Goal: Contribute content: Add original content to the website for others to see

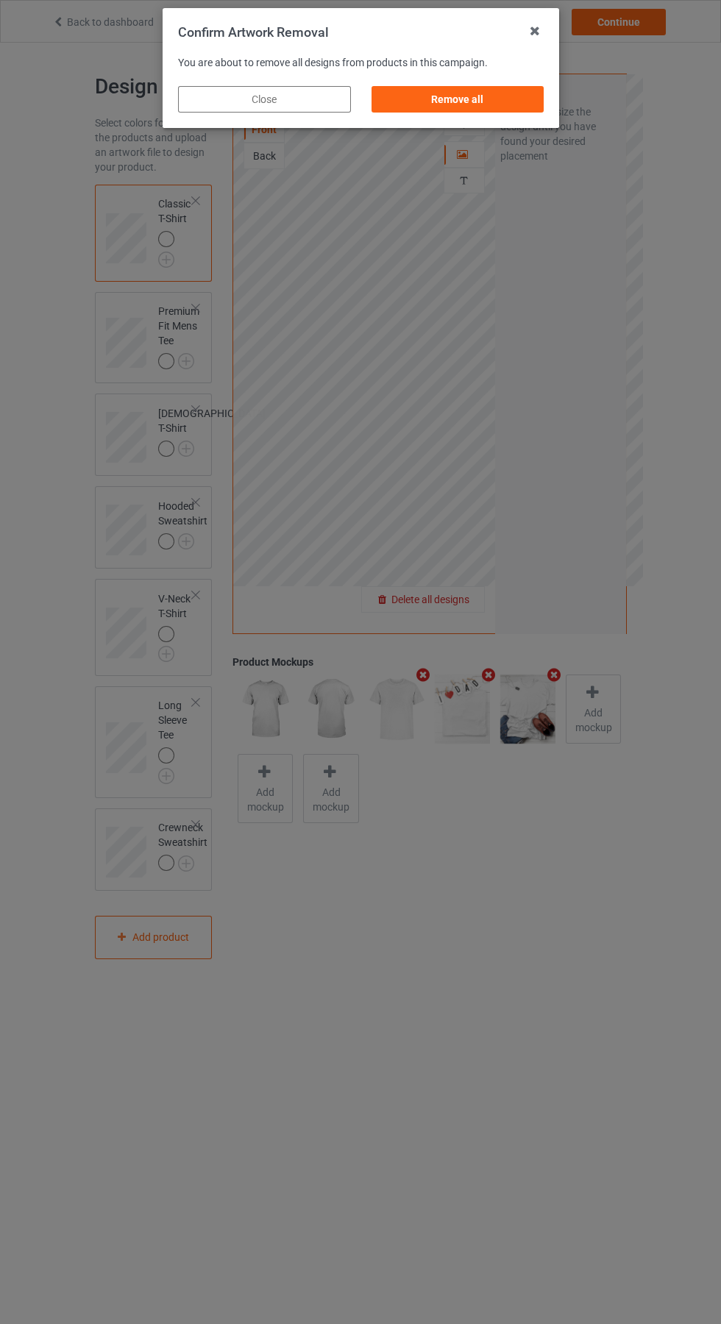
click at [438, 105] on div "Remove all" at bounding box center [457, 99] width 173 height 26
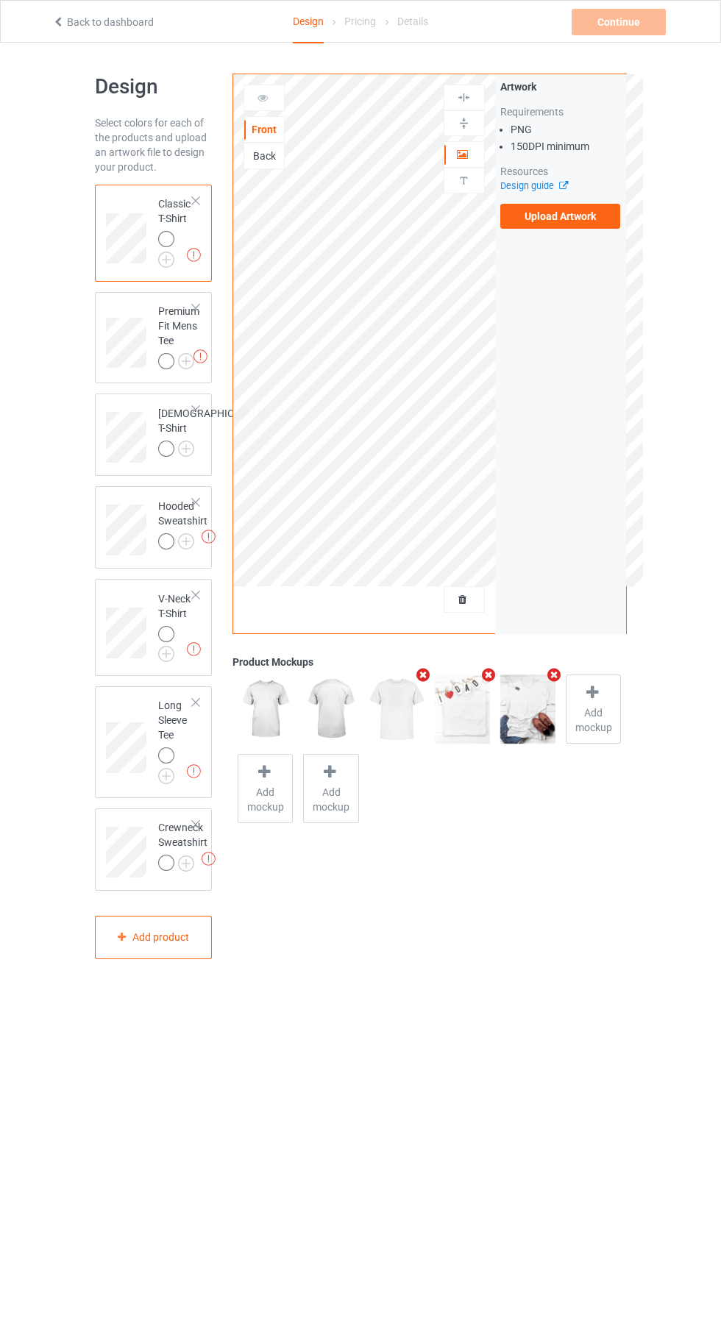
click at [596, 217] on label "Upload Artwork" at bounding box center [560, 216] width 121 height 25
click at [0, 0] on input "Upload Artwork" at bounding box center [0, 0] width 0 height 0
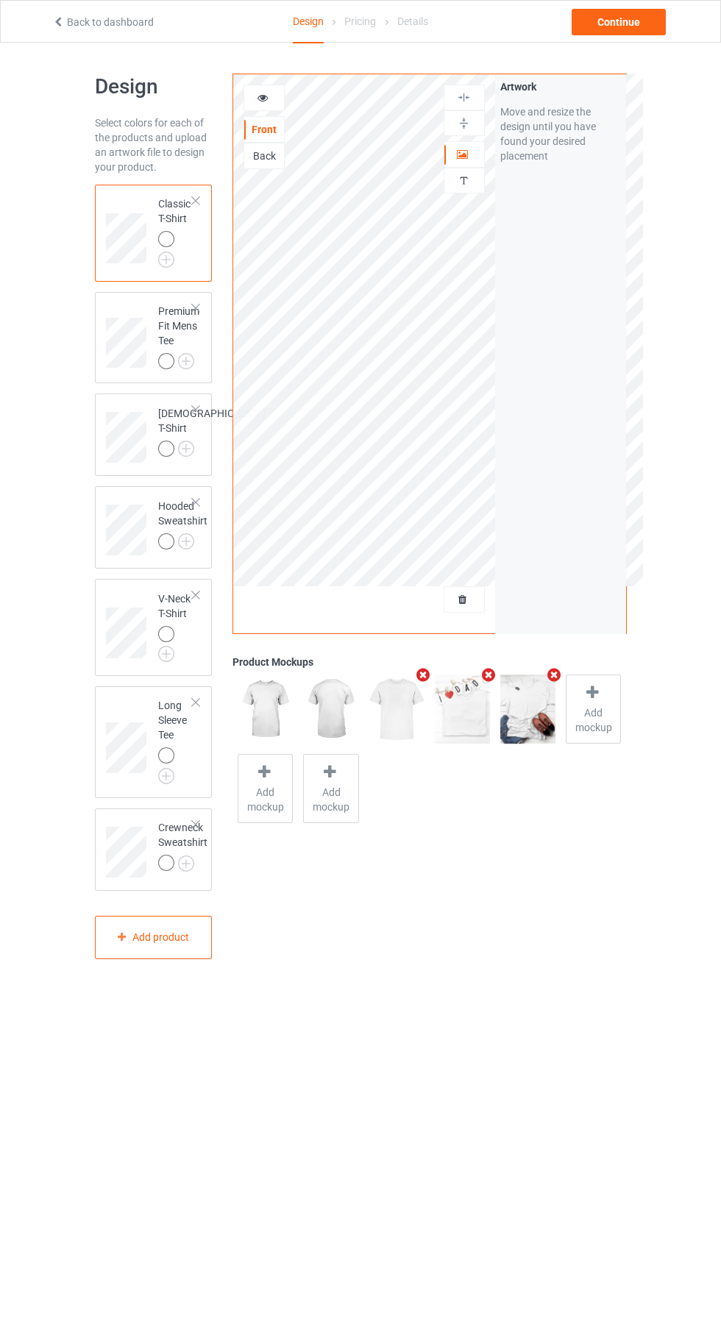
click at [264, 98] on icon at bounding box center [263, 95] width 13 height 10
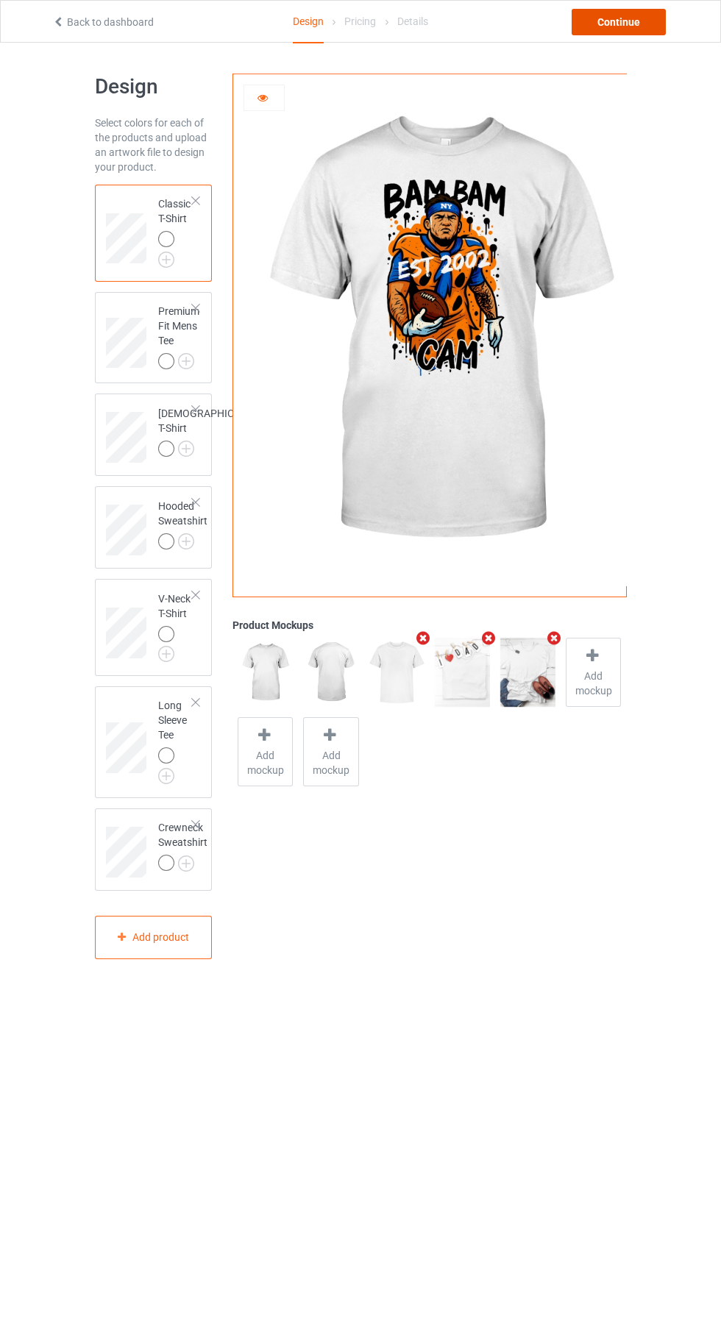
click at [633, 22] on div "Continue" at bounding box center [619, 22] width 94 height 26
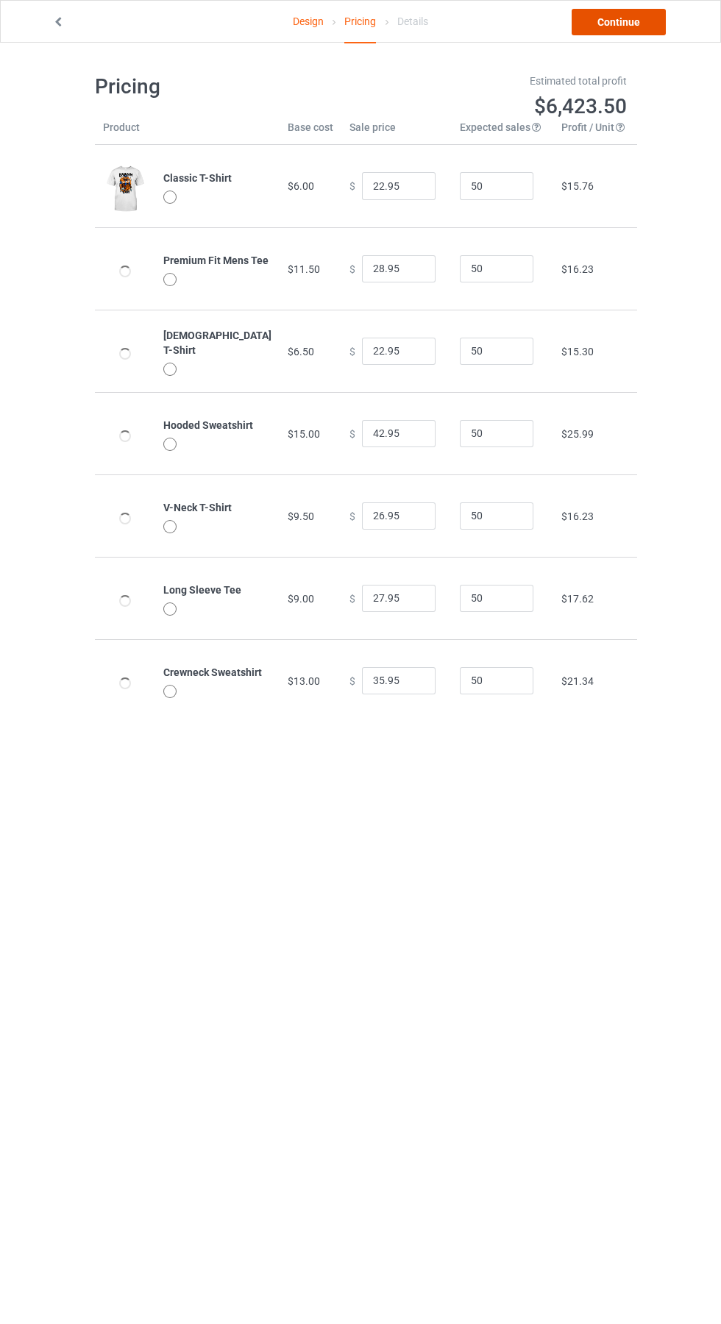
click at [635, 22] on link "Continue" at bounding box center [619, 22] width 94 height 26
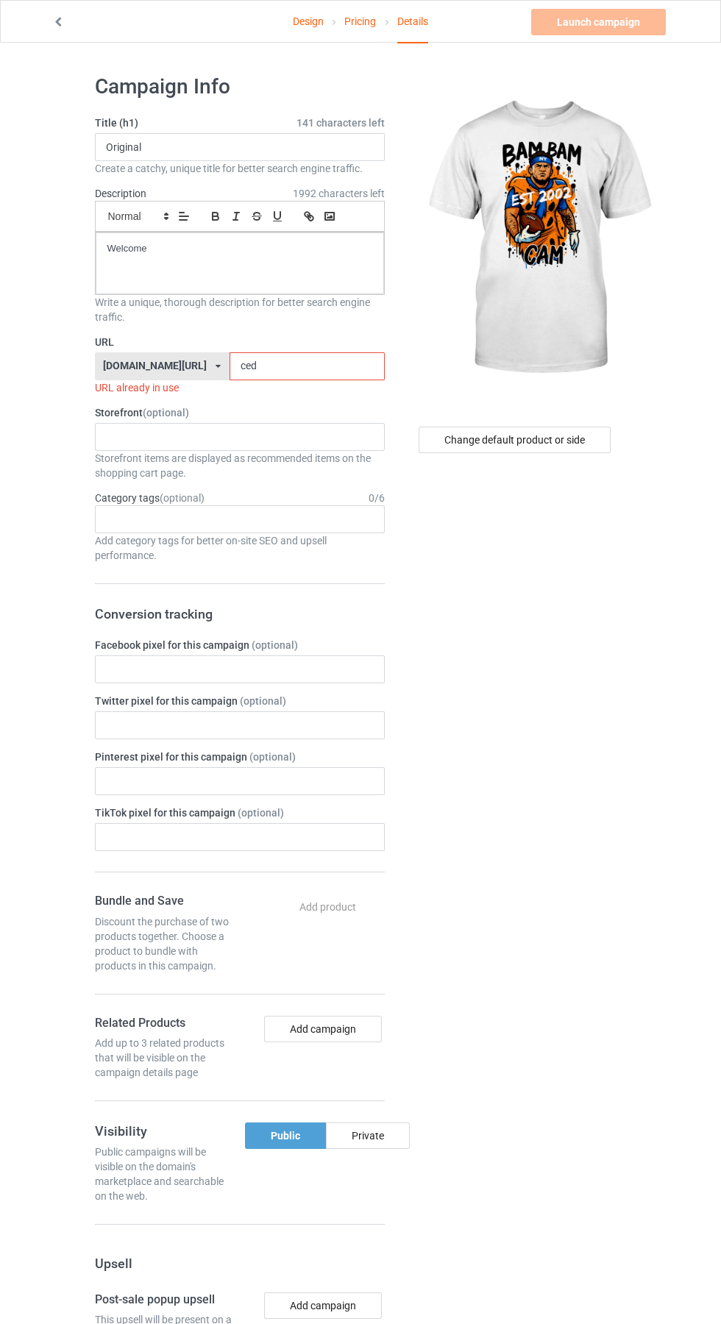
click at [268, 369] on input "ced" at bounding box center [307, 366] width 155 height 28
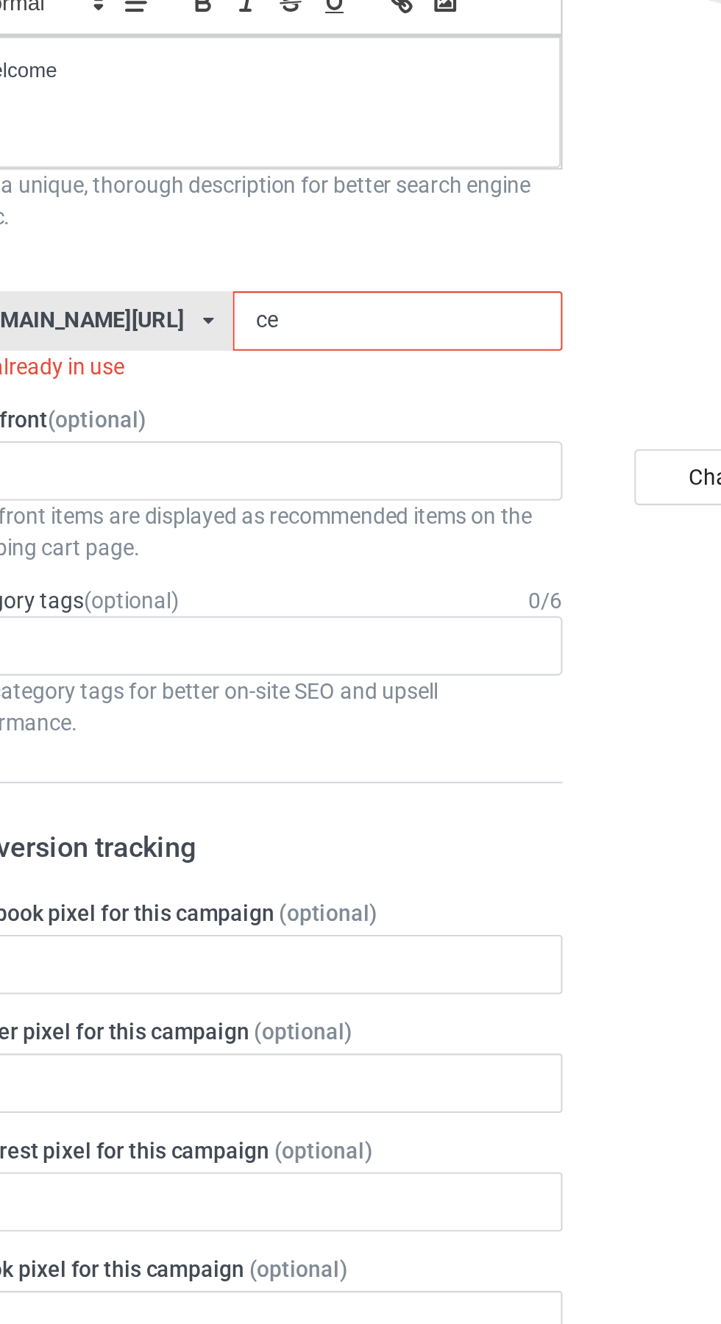
type input "c"
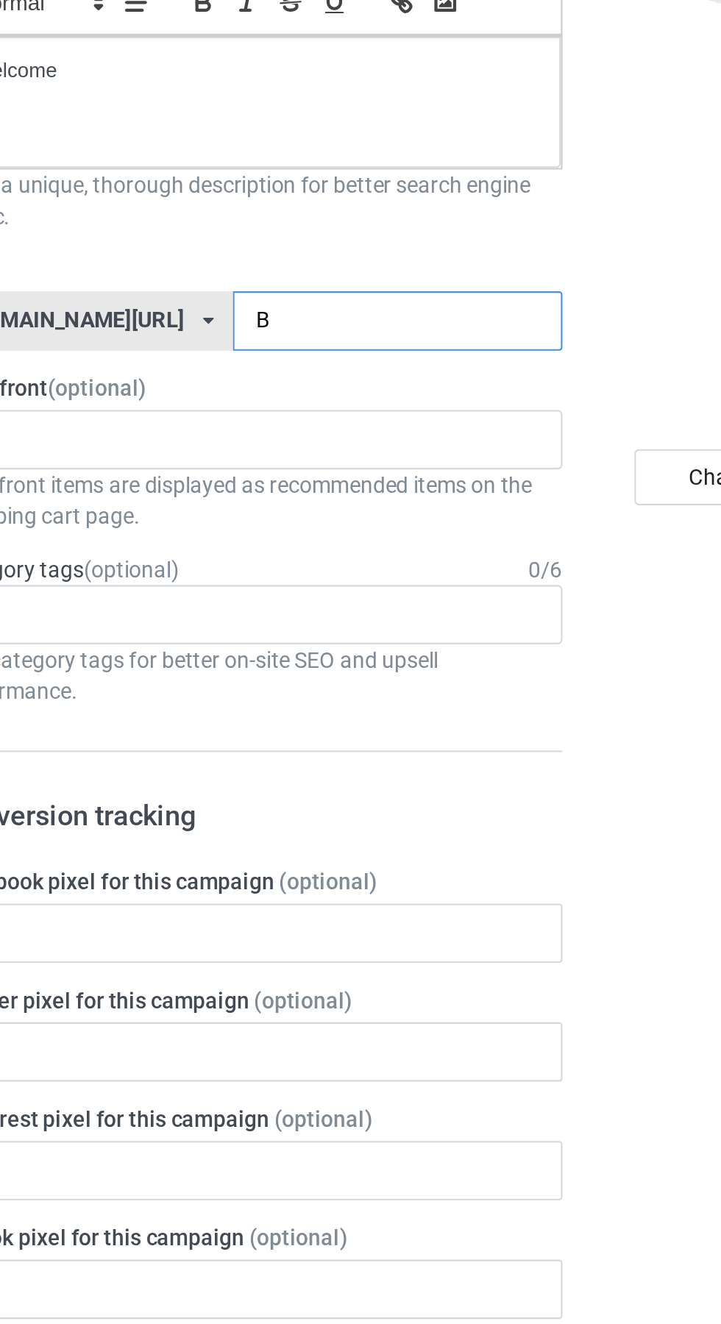
type input "Br"
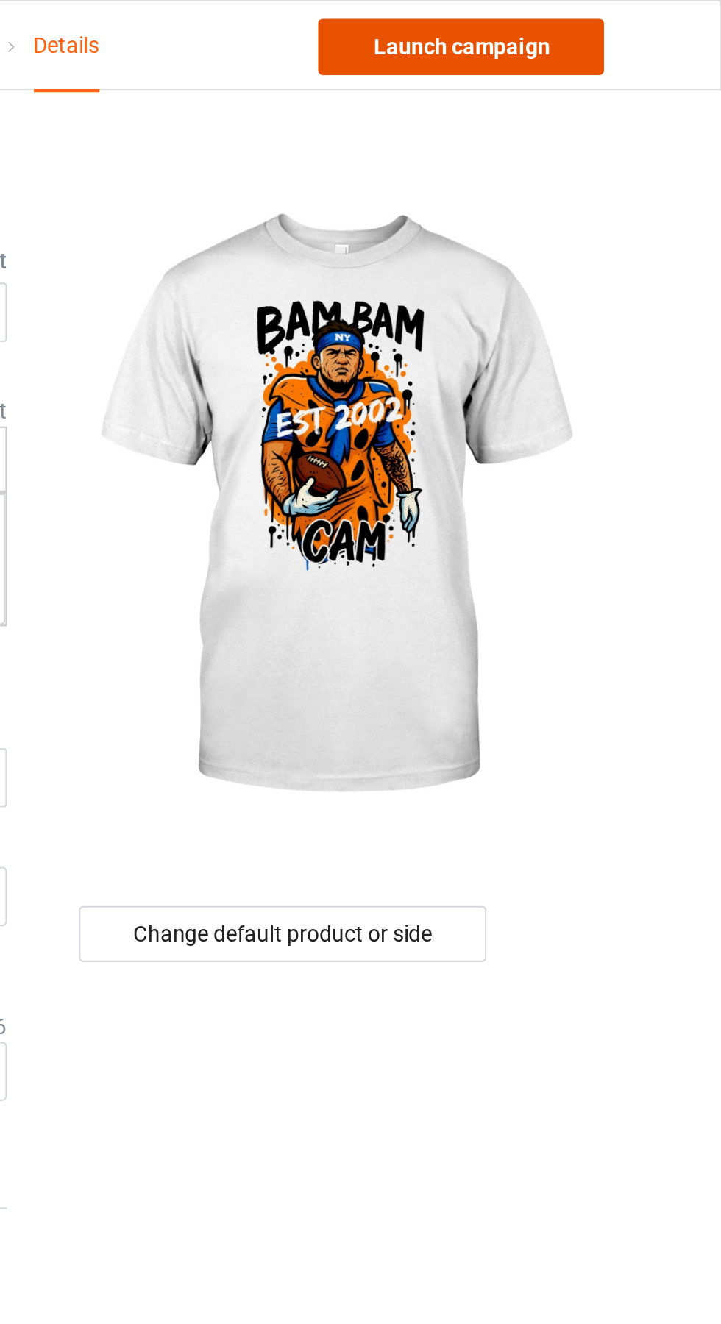
click at [625, 26] on link "Launch campaign" at bounding box center [598, 22] width 135 height 26
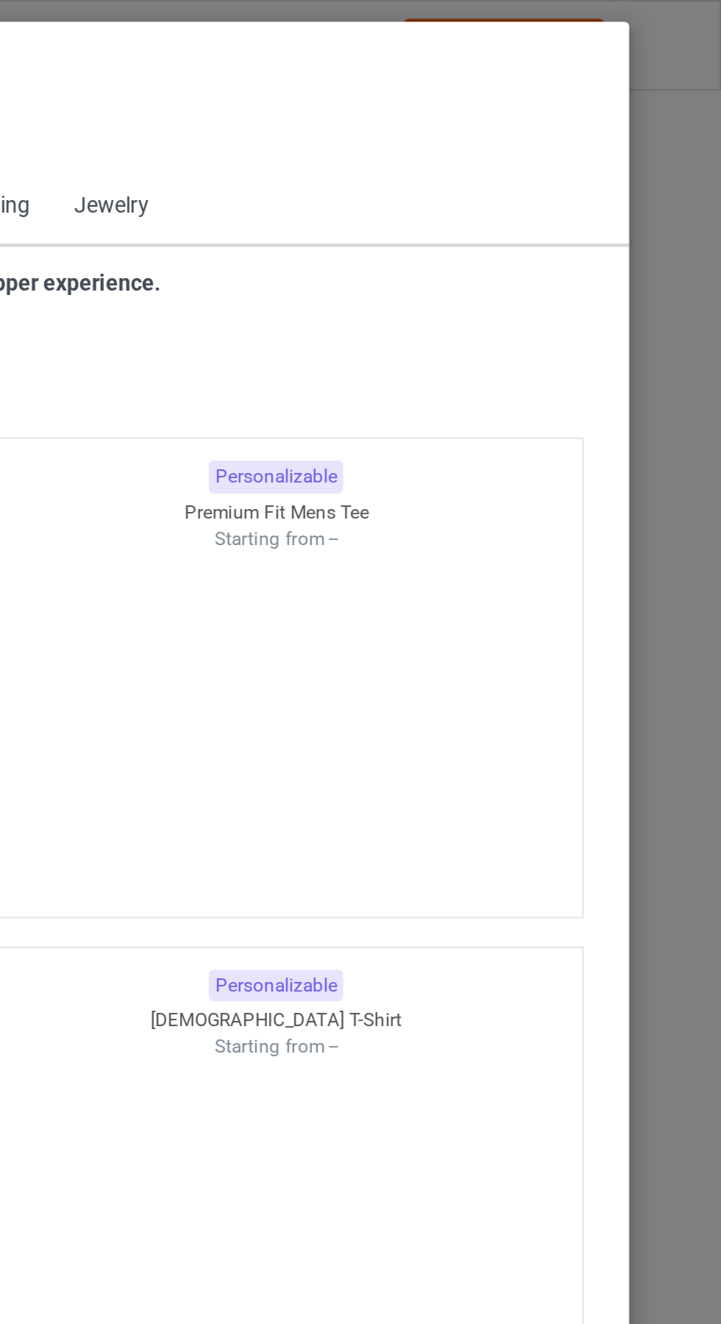
scroll to position [787, 0]
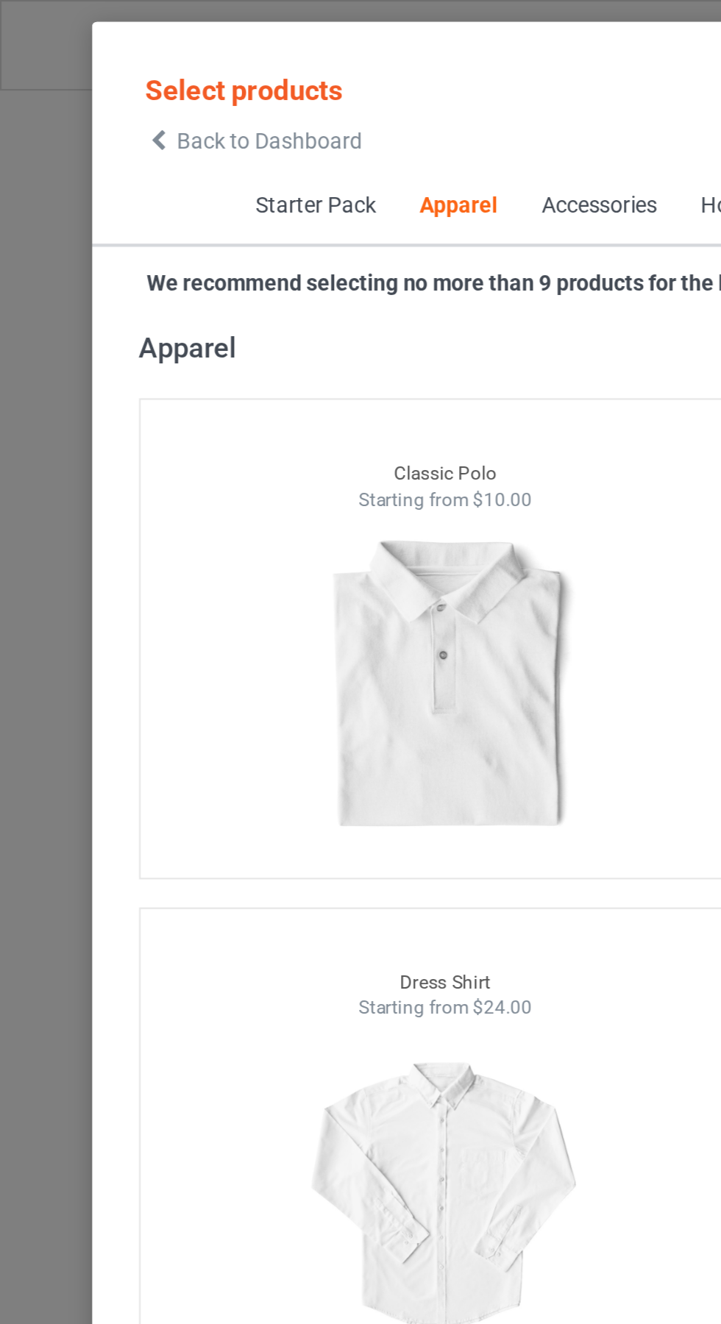
click at [88, 65] on span "Back to Dashboard" at bounding box center [127, 66] width 88 height 12
